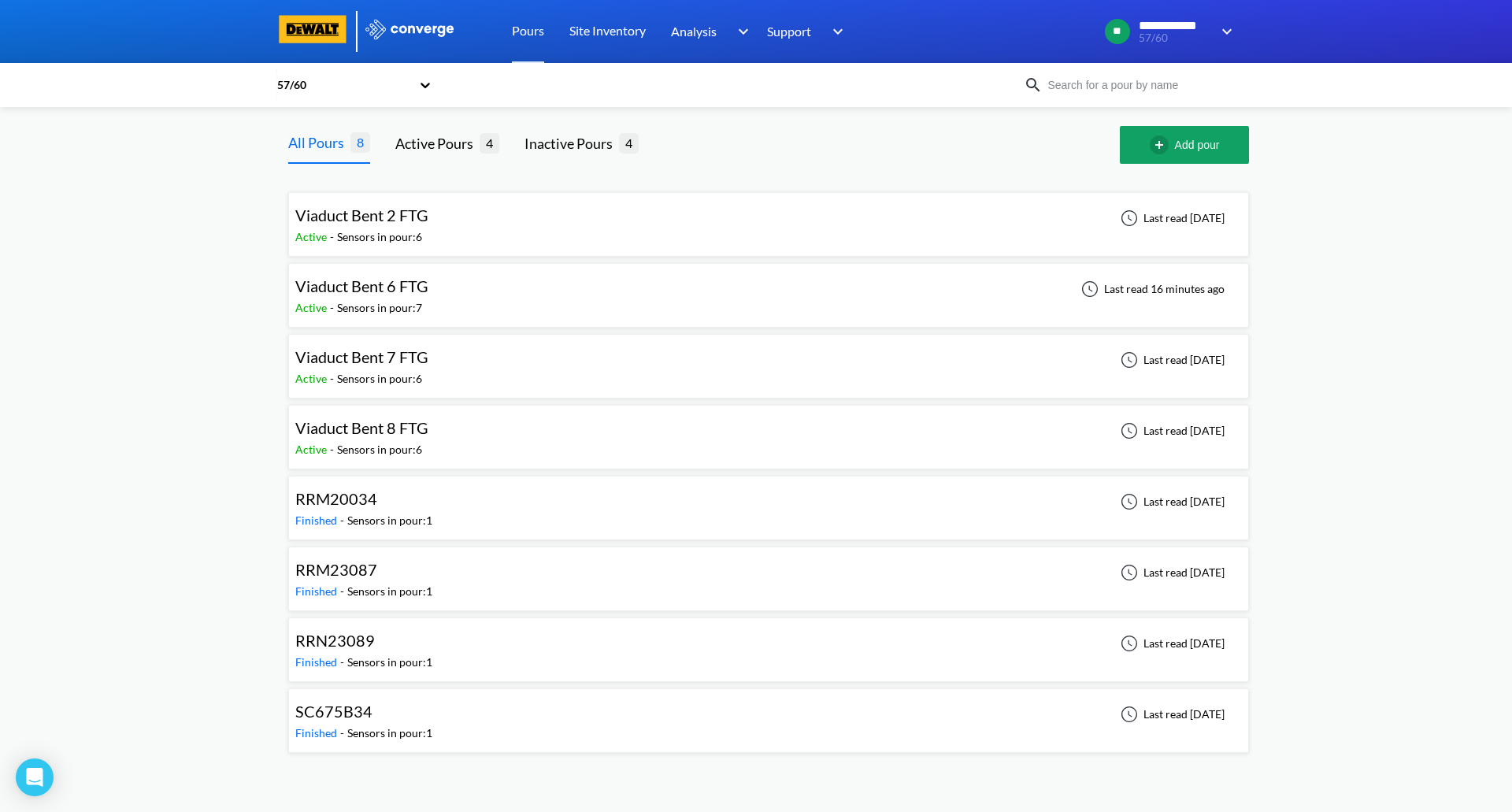
click at [449, 291] on div "Viaduct Bent 6 FTG Active - Sensors in pour: 7 Last read 16 minutes ago" at bounding box center [768, 295] width 946 height 51
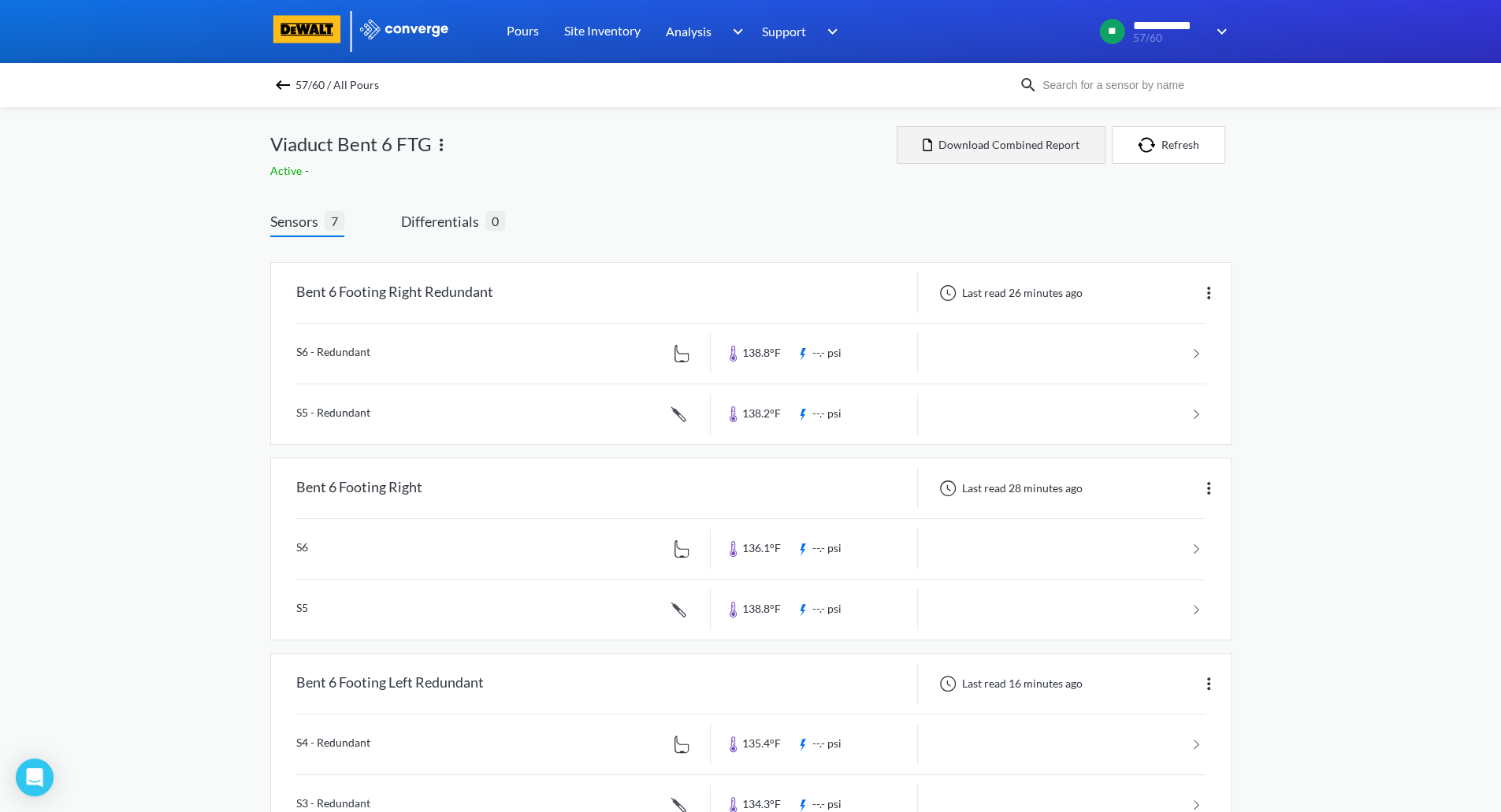
click at [1023, 141] on button "Download Combined Report" at bounding box center [1001, 145] width 209 height 38
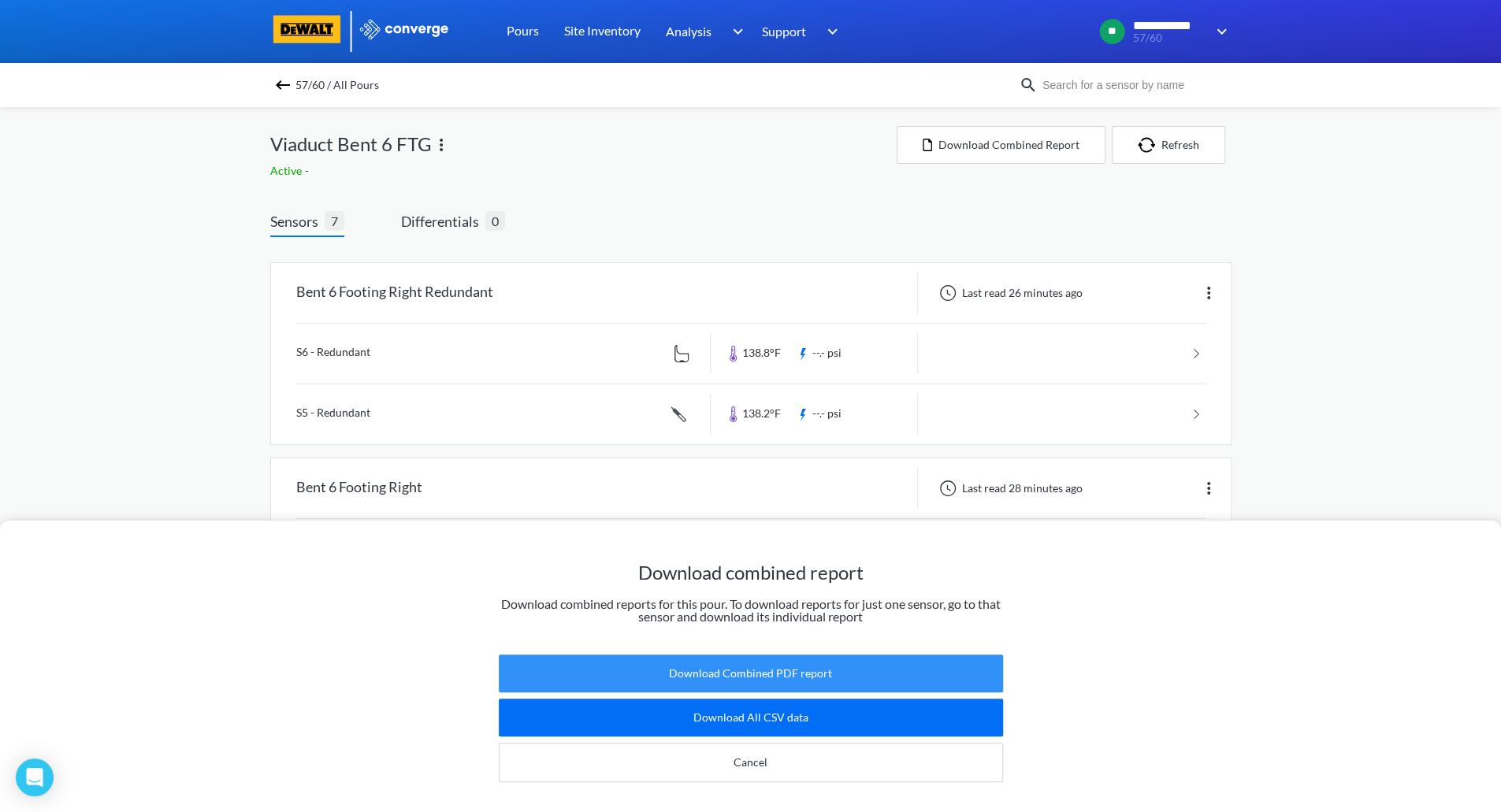
click at [749, 670] on button "Download Combined PDF report" at bounding box center [750, 673] width 504 height 38
